Goal: Obtain resource: Obtain resource

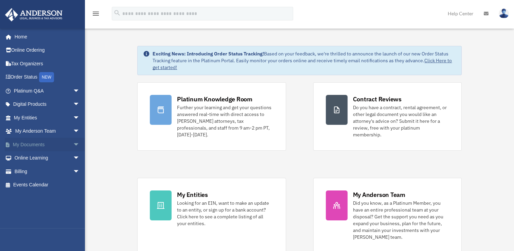
click at [73, 145] on span "arrow_drop_down" at bounding box center [80, 145] width 14 height 14
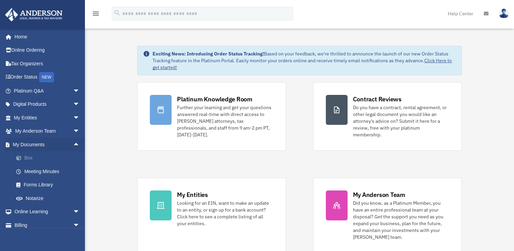
click at [31, 161] on link "Box" at bounding box center [50, 158] width 80 height 14
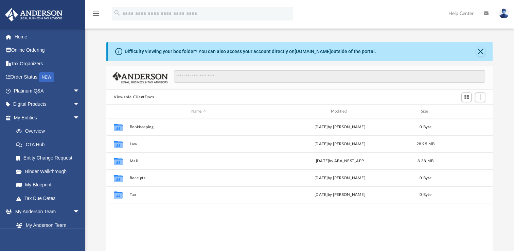
scroll to position [149, 380]
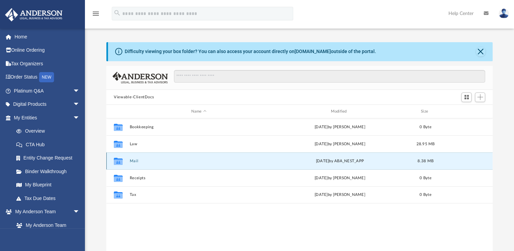
click at [134, 160] on button "Mail" at bounding box center [199, 161] width 138 height 4
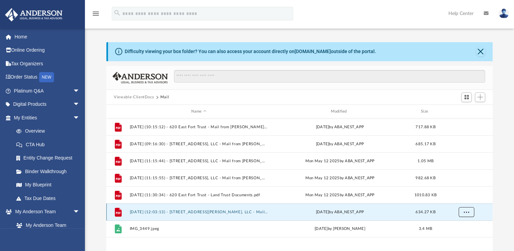
click at [466, 213] on span "More options" at bounding box center [465, 212] width 5 height 4
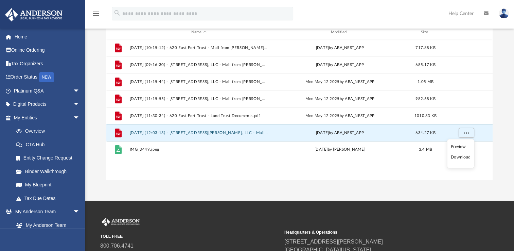
scroll to position [80, 0]
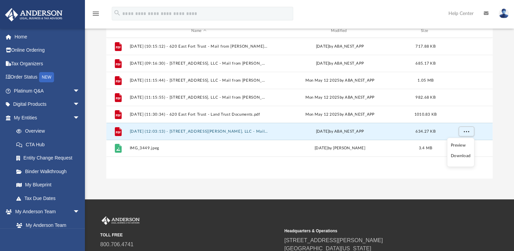
click at [455, 143] on li "Preview" at bounding box center [461, 145] width 20 height 7
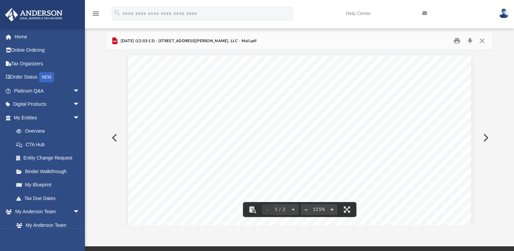
scroll to position [13, 0]
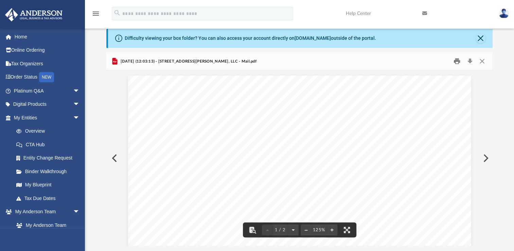
click at [458, 62] on button "Print" at bounding box center [457, 61] width 14 height 11
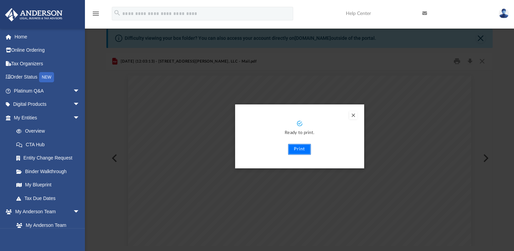
click at [298, 147] on button "Print" at bounding box center [299, 149] width 23 height 11
